Goal: Find specific page/section: Find specific page/section

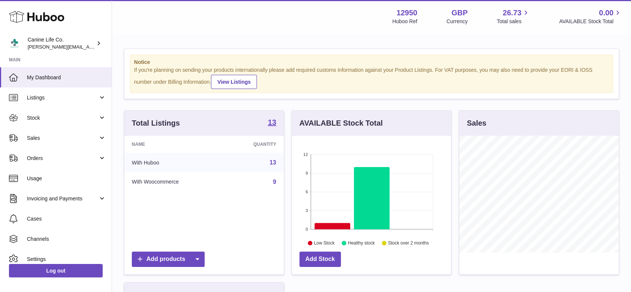
scroll to position [117, 159]
click at [36, 135] on span "Sales" at bounding box center [62, 138] width 71 height 7
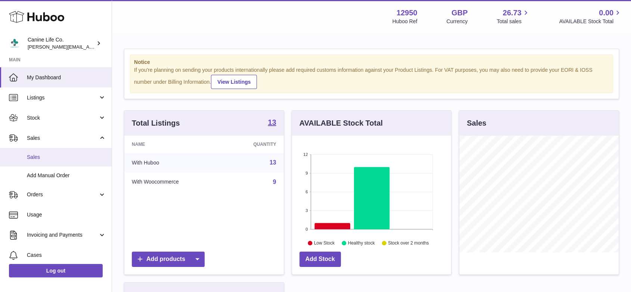
click at [40, 161] on link "Sales" at bounding box center [56, 157] width 112 height 18
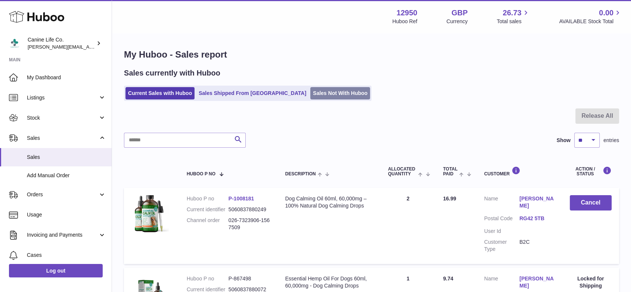
click at [310, 90] on link "Sales Not With Huboo" at bounding box center [340, 93] width 60 height 12
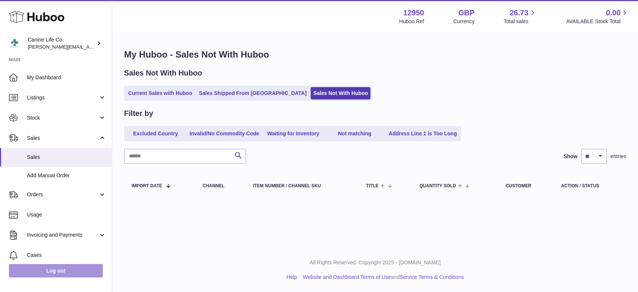
click at [65, 271] on link "Log out" at bounding box center [56, 270] width 94 height 13
